Goal: Register for event/course

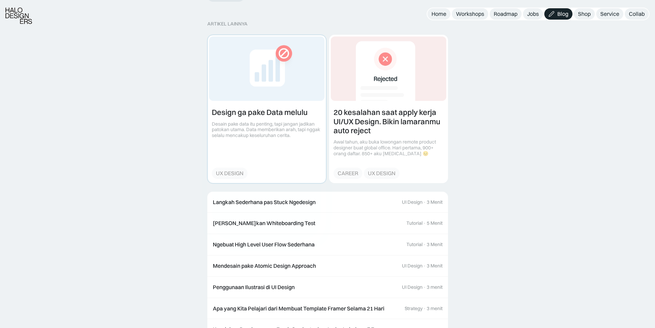
scroll to position [1617, 0]
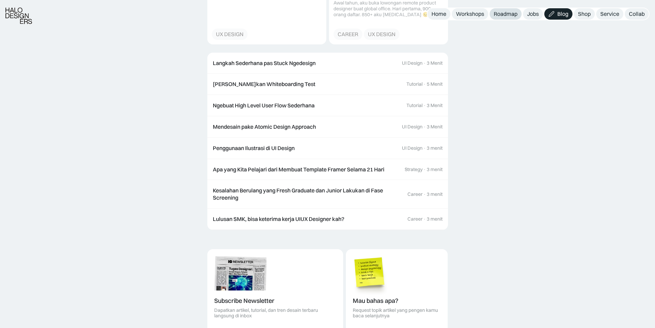
click at [511, 17] on div "Roadmap" at bounding box center [506, 13] width 24 height 7
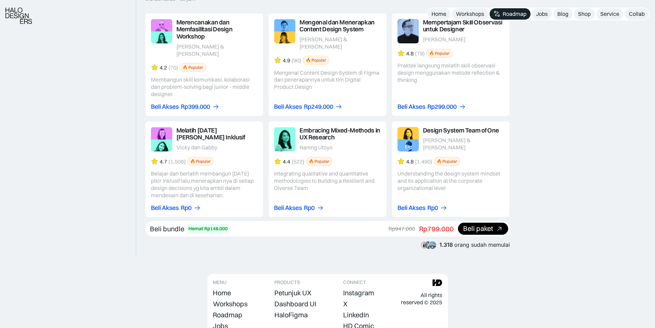
scroll to position [1111, 0]
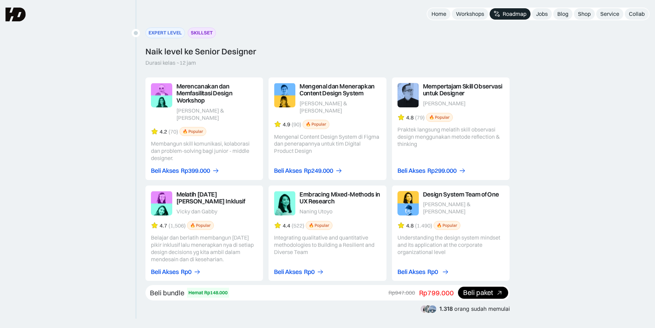
click at [430, 268] on div "Rp0" at bounding box center [433, 271] width 11 height 7
click at [342, 238] on link at bounding box center [328, 233] width 118 height 96
click at [333, 186] on link at bounding box center [328, 233] width 118 height 96
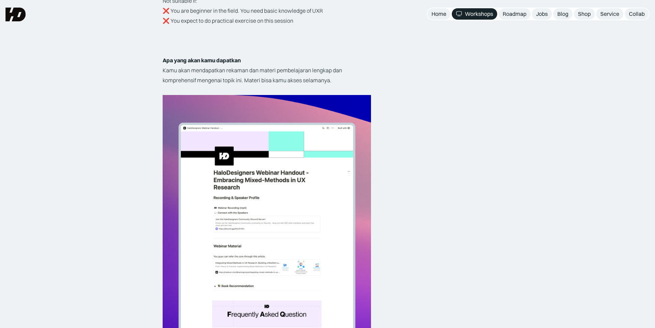
scroll to position [1317, 0]
